Goal: Check status

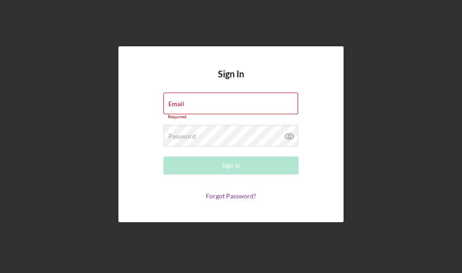
click at [285, 204] on div "Sign In Email Required Password Required Sign In Forgot Password?" at bounding box center [230, 134] width 225 height 176
type input "Pridetint@gmail.com"
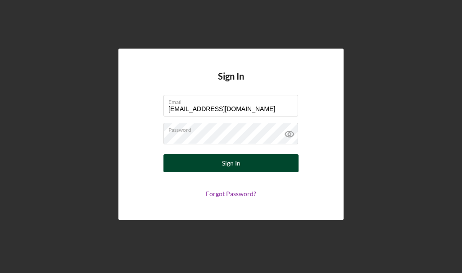
click at [260, 162] on button "Sign In" at bounding box center [230, 163] width 135 height 18
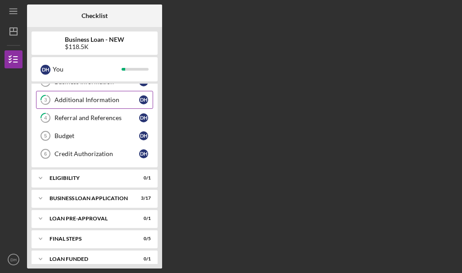
scroll to position [56, 0]
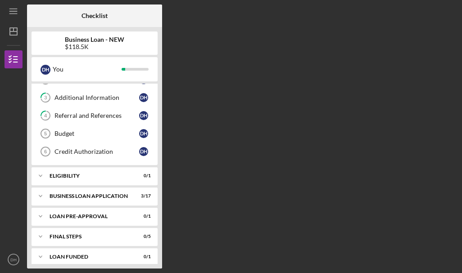
scroll to position [56, 0]
